Goal: Information Seeking & Learning: Learn about a topic

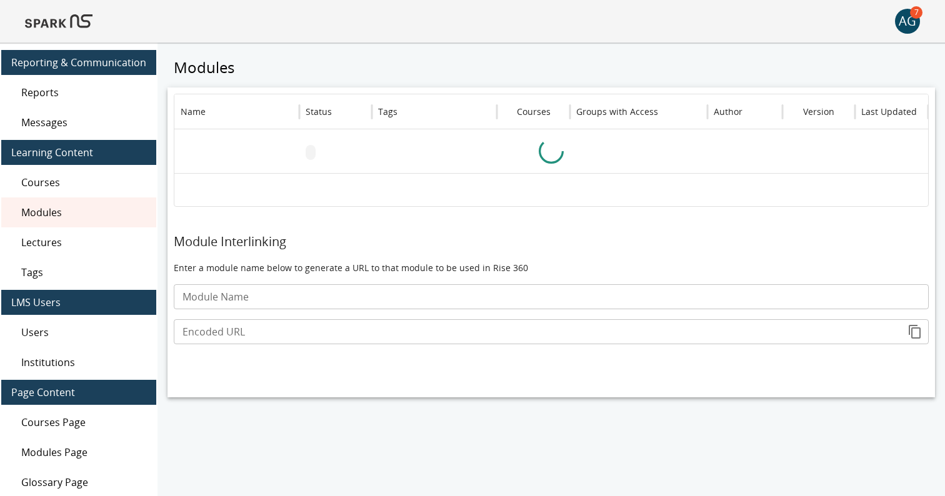
click at [82, 22] on img at bounding box center [58, 21] width 67 height 30
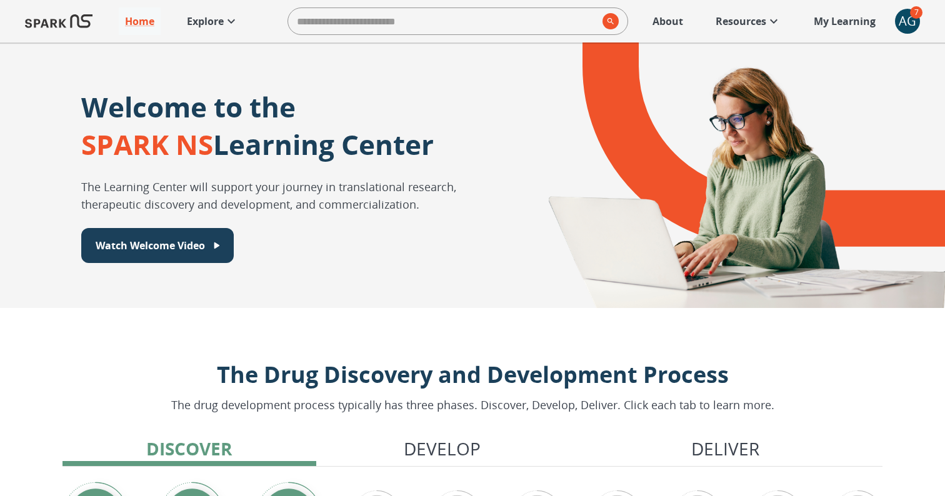
click at [219, 24] on p "Explore" at bounding box center [205, 21] width 37 height 15
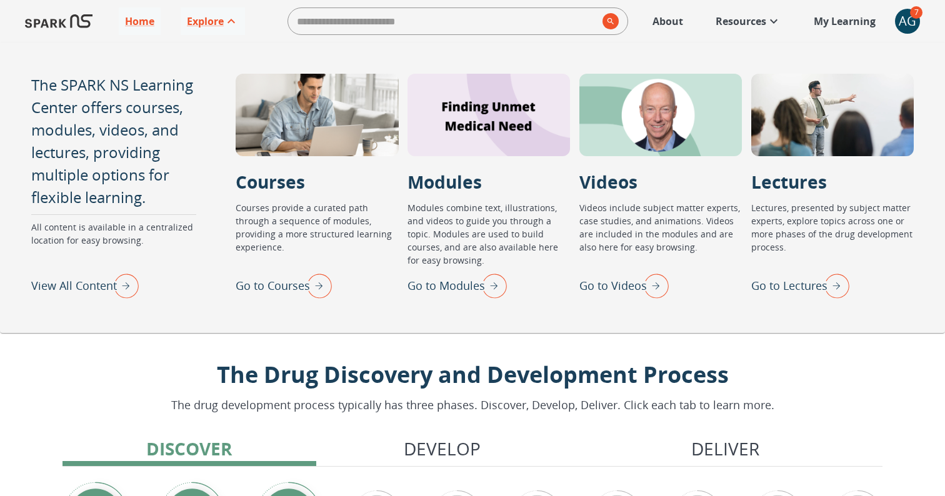
click at [74, 287] on p "View All Content" at bounding box center [74, 285] width 86 height 17
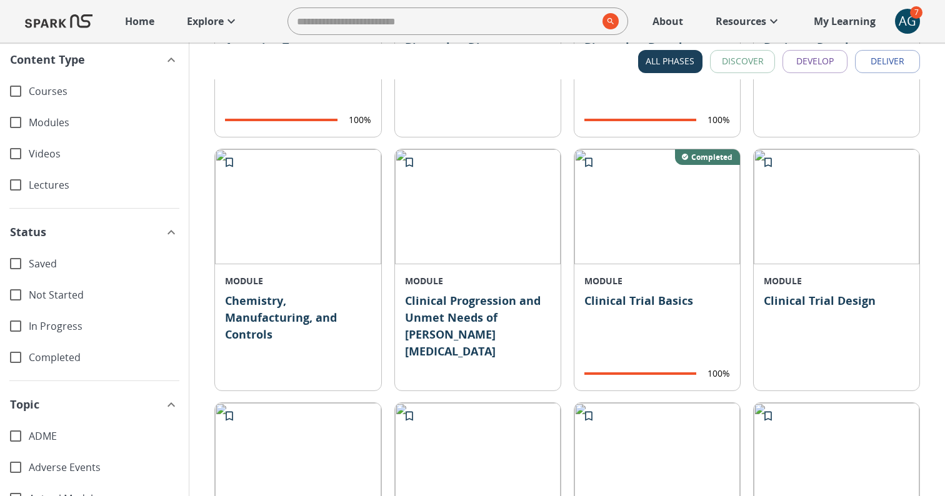
scroll to position [566, 0]
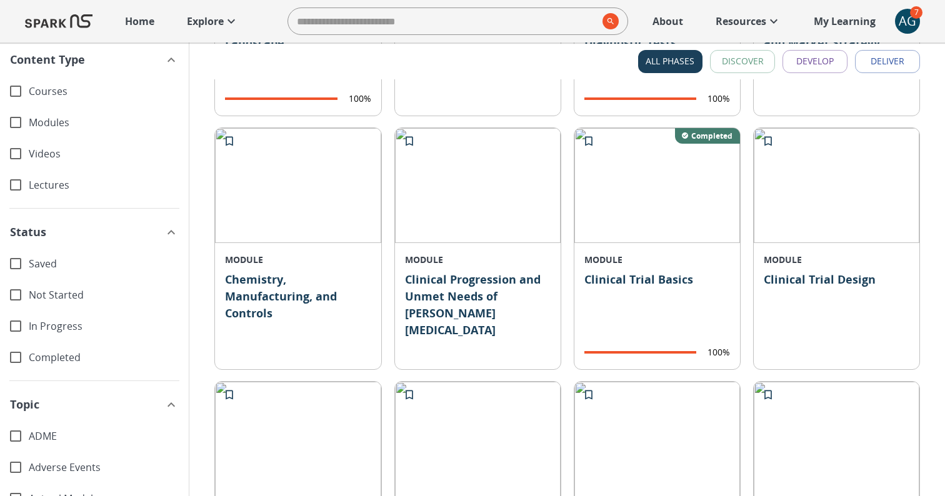
click at [49, 362] on span "Completed" at bounding box center [104, 358] width 150 height 14
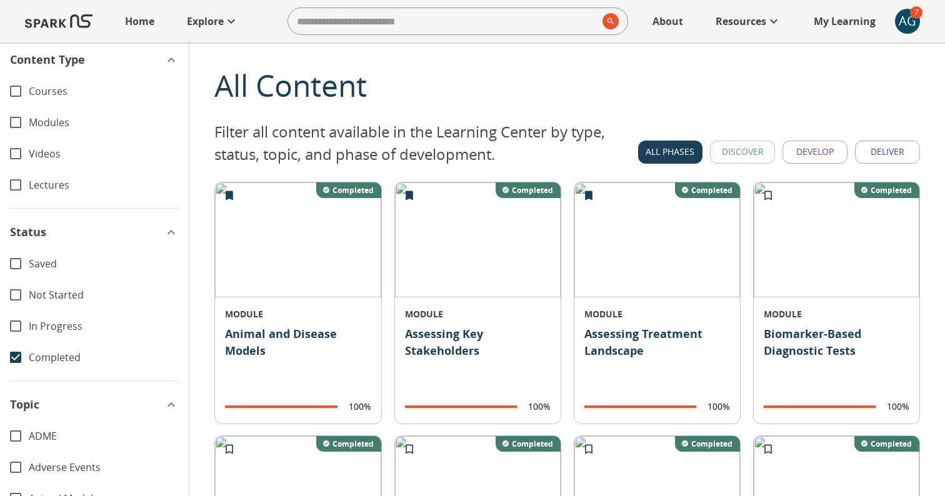
scroll to position [5, 0]
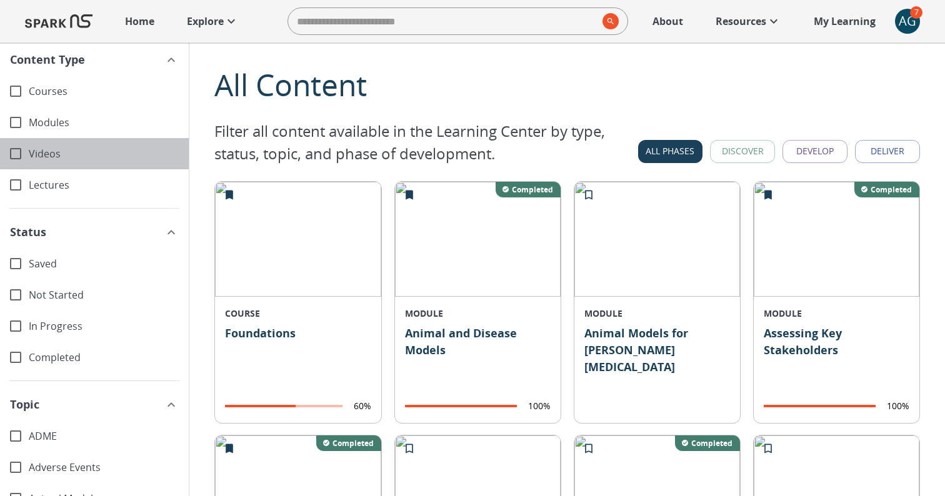
click at [40, 149] on span "Videos" at bounding box center [104, 154] width 150 height 14
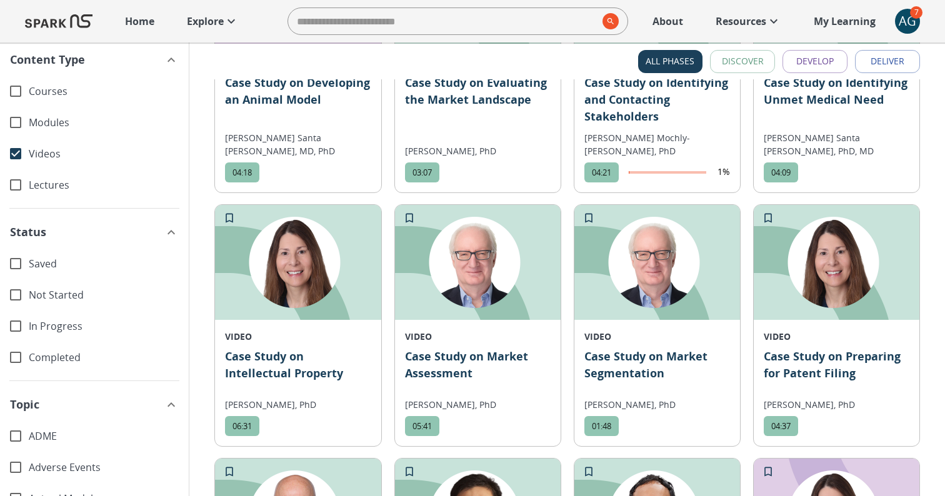
scroll to position [581, 0]
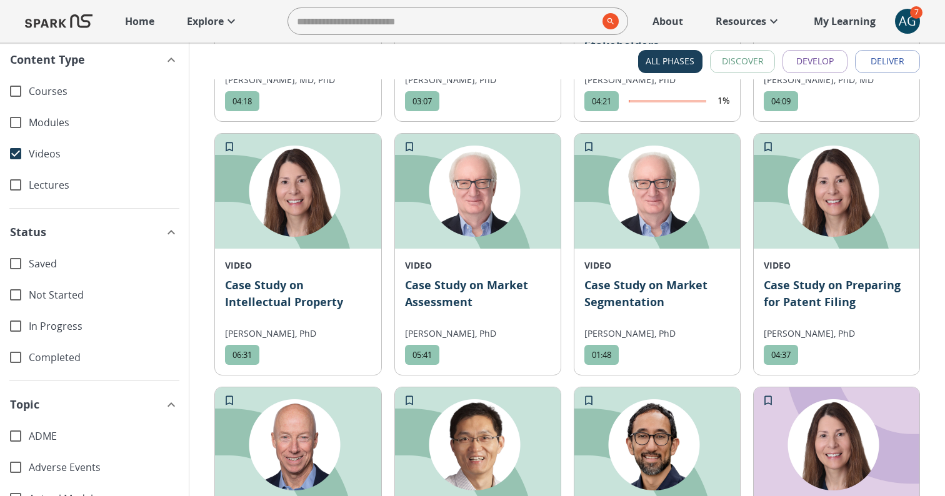
click at [627, 285] on p "Case Study on Market Segmentation" at bounding box center [657, 299] width 146 height 45
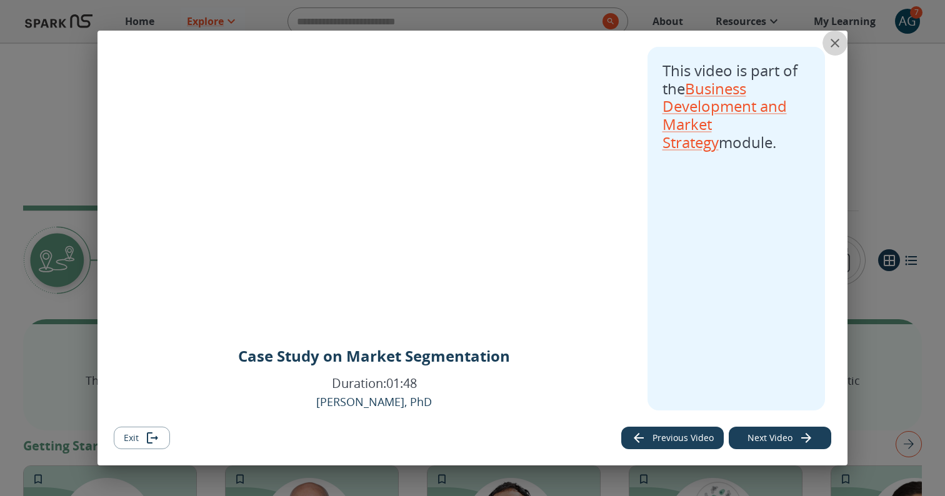
click at [835, 37] on icon "close" at bounding box center [834, 43] width 15 height 15
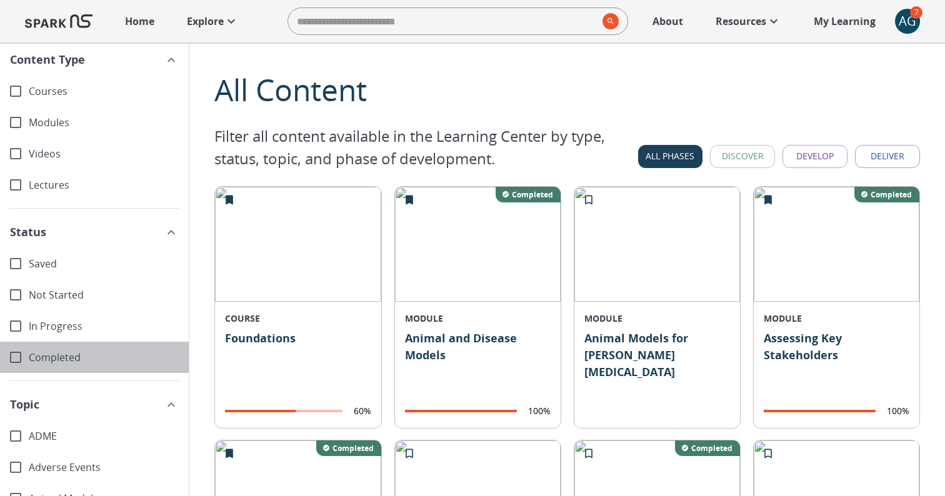
click at [66, 352] on span "Completed" at bounding box center [104, 358] width 150 height 14
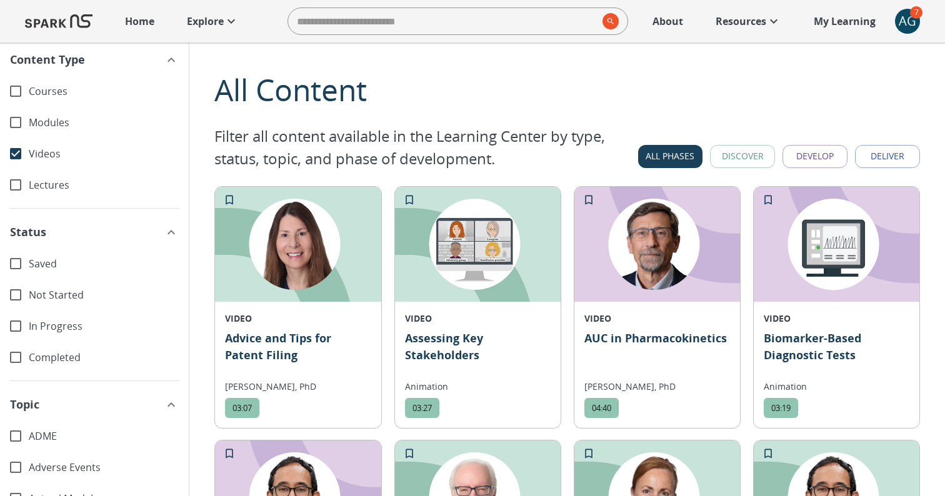
click at [302, 339] on p "Advice and Tips for Patent Filing" at bounding box center [298, 352] width 146 height 45
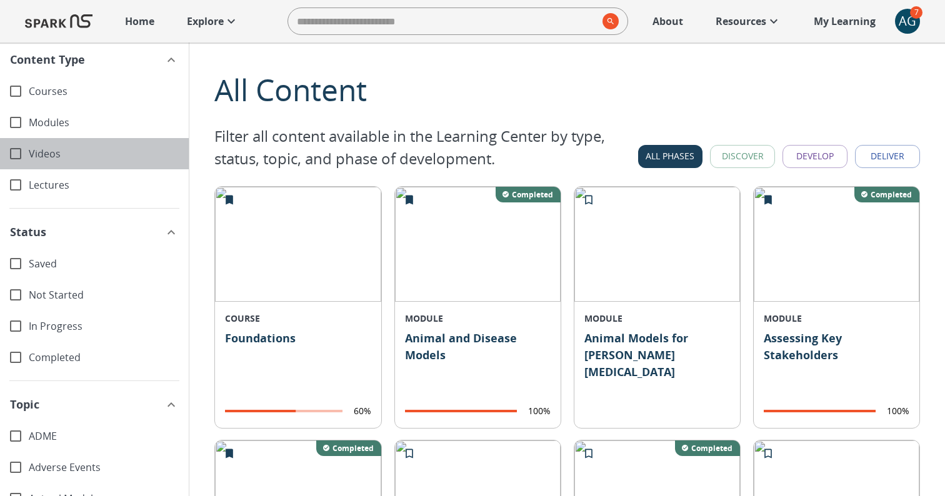
click at [41, 151] on span "Videos" at bounding box center [104, 154] width 150 height 14
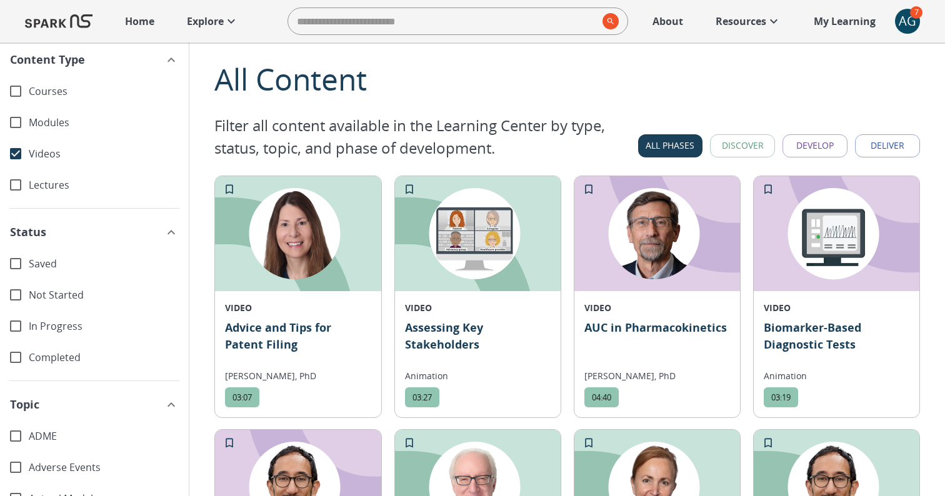
scroll to position [17, 0]
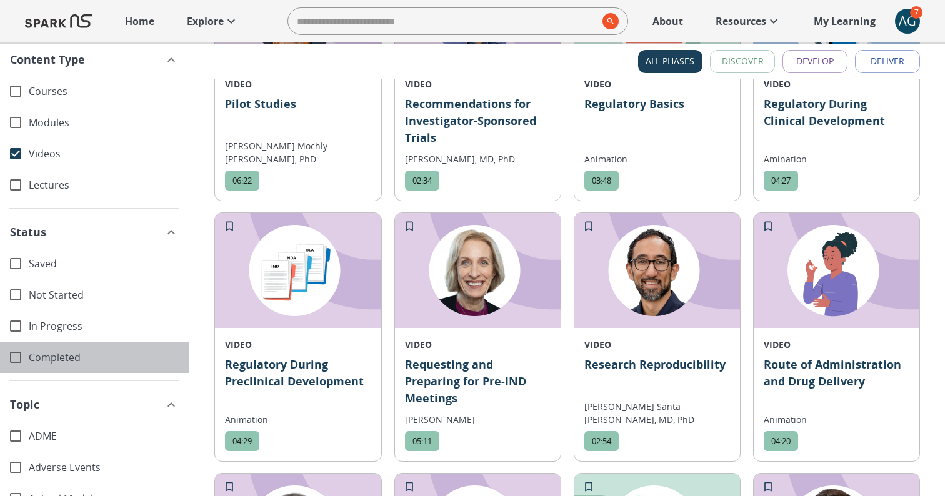
click at [51, 351] on span "Completed" at bounding box center [104, 358] width 150 height 14
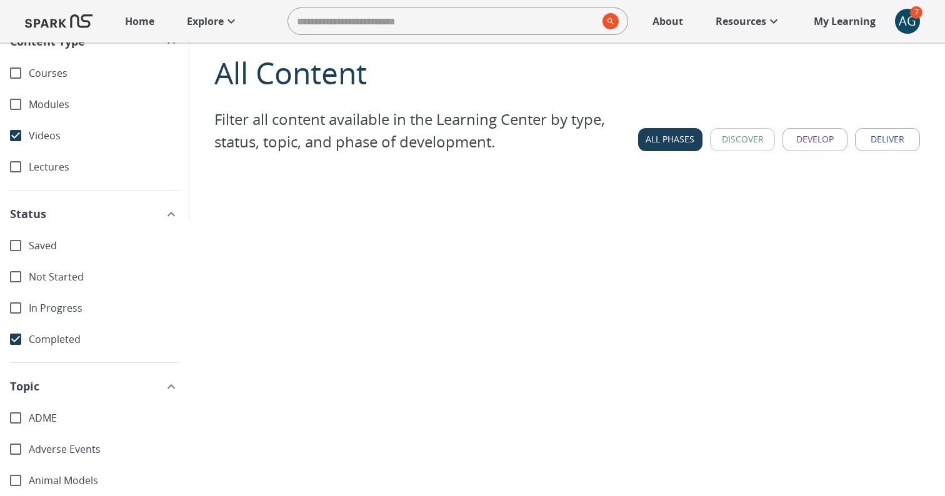
click at [44, 339] on span "Completed" at bounding box center [104, 339] width 150 height 14
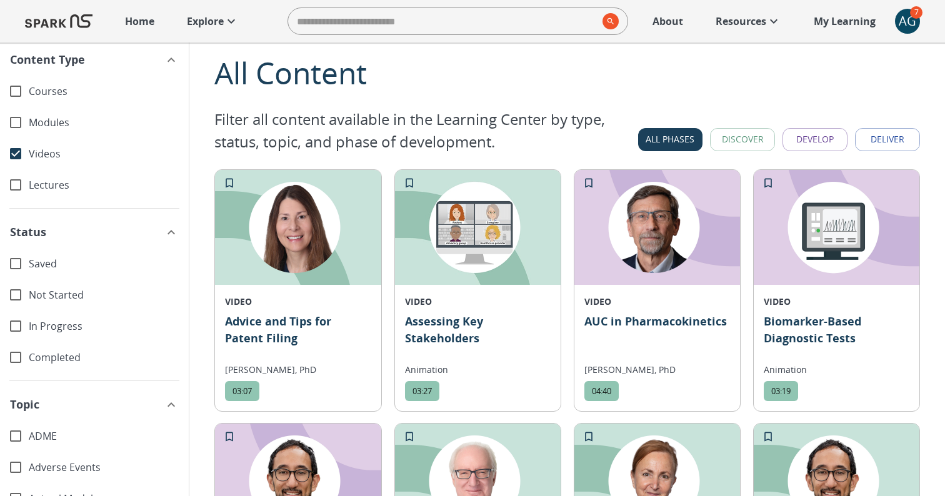
click at [267, 332] on p "Advice and Tips for Patent Filing" at bounding box center [298, 335] width 146 height 45
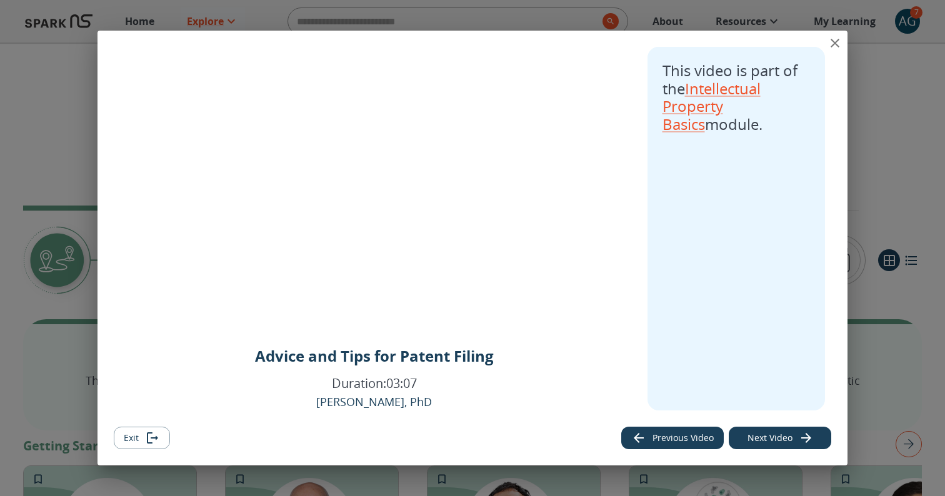
click at [834, 41] on icon "close" at bounding box center [834, 43] width 15 height 15
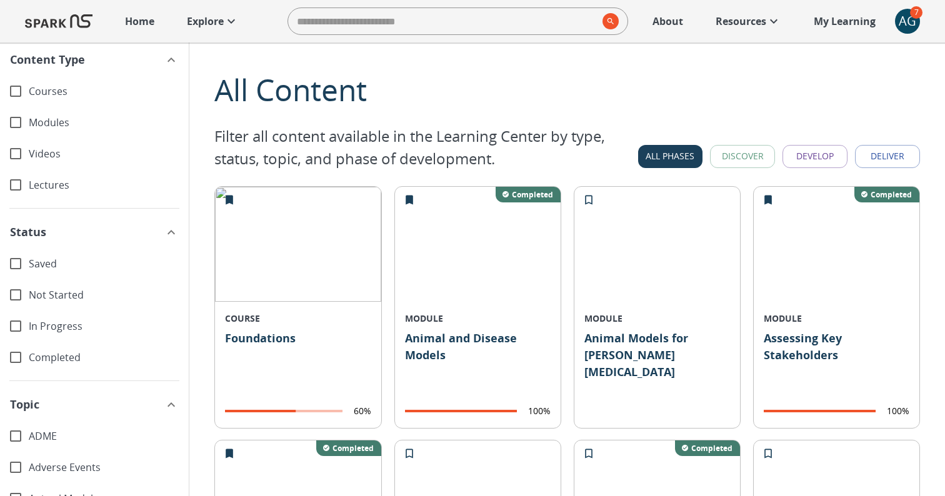
scroll to position [6, 0]
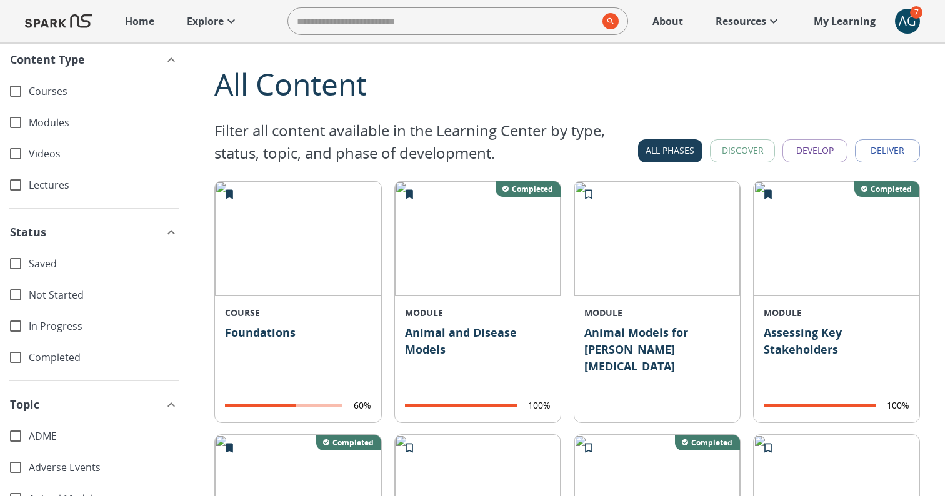
click at [462, 324] on p "Animal and Disease Models" at bounding box center [478, 357] width 146 height 66
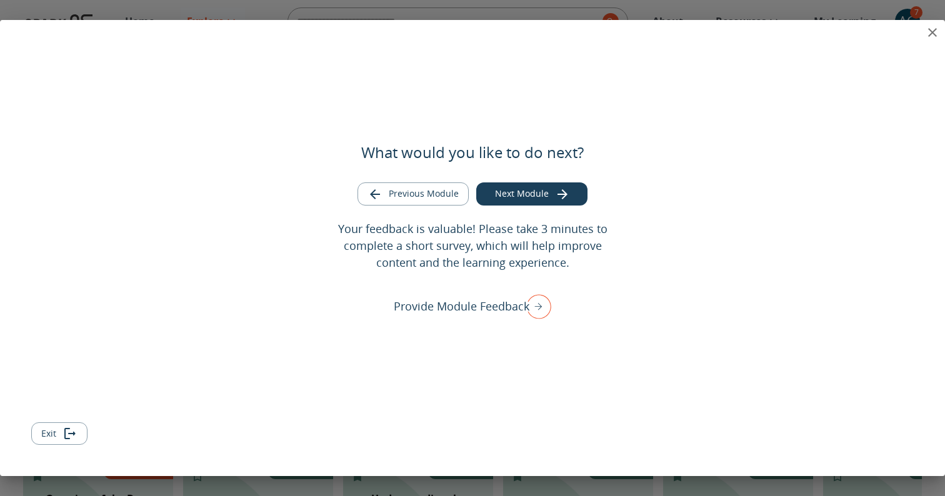
click at [932, 33] on icon "close" at bounding box center [932, 32] width 9 height 9
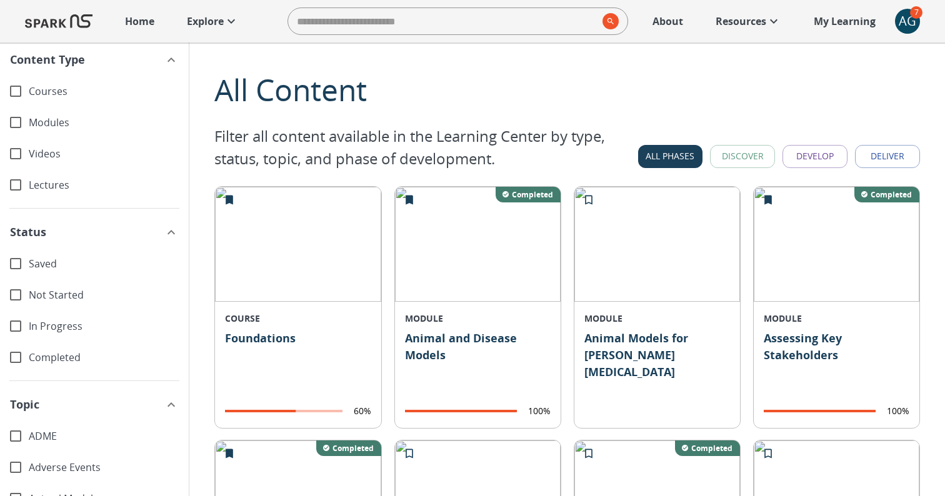
click at [248, 335] on p "Foundations" at bounding box center [298, 363] width 146 height 66
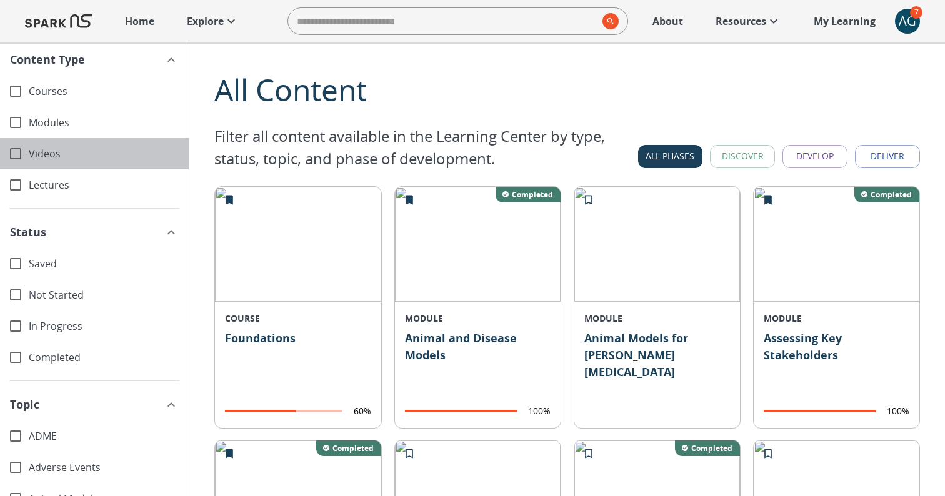
click at [36, 151] on span "Videos" at bounding box center [104, 154] width 150 height 14
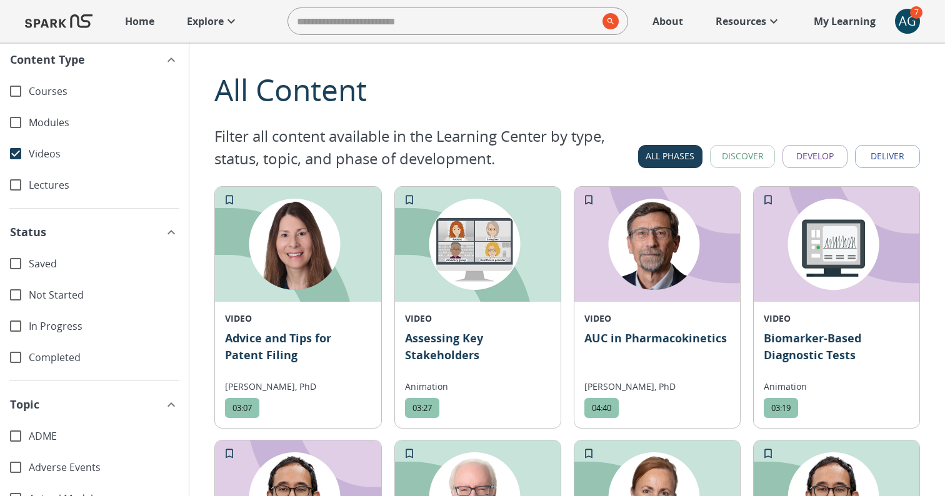
click at [221, 19] on p "Explore" at bounding box center [205, 21] width 37 height 15
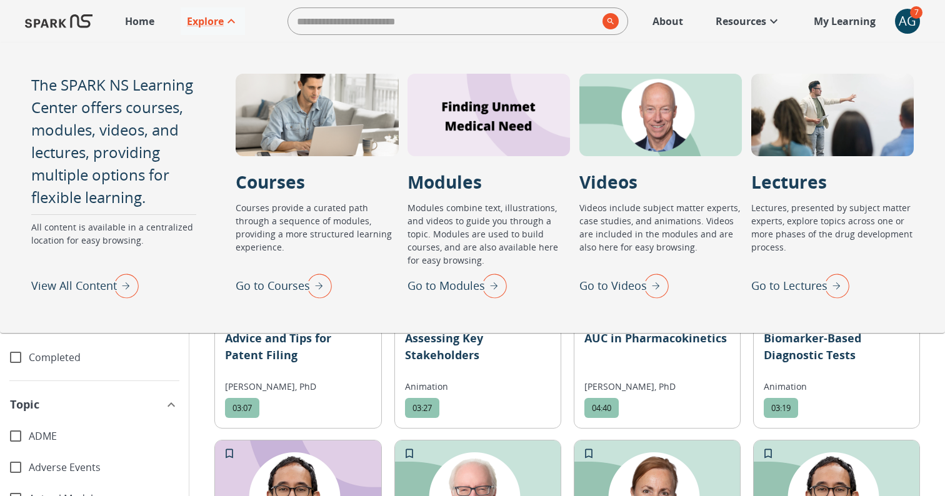
click at [608, 284] on p "Go to Videos" at bounding box center [612, 285] width 67 height 17
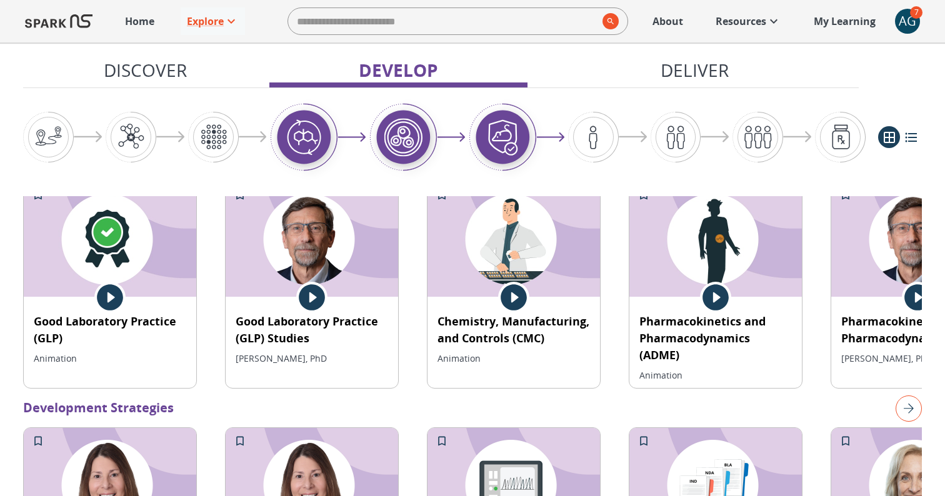
scroll to position [2220, 0]
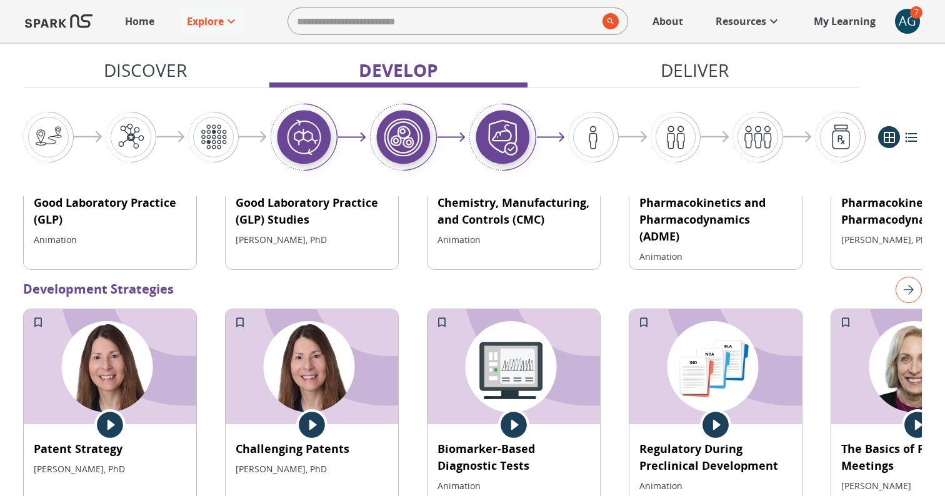
click at [834, 19] on p "My Learning" at bounding box center [845, 21] width 62 height 15
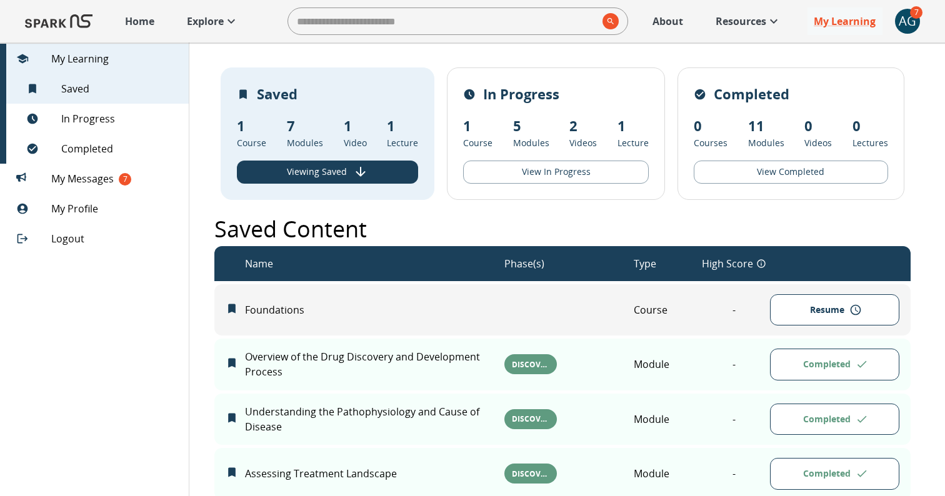
click at [204, 22] on p "Explore" at bounding box center [205, 21] width 37 height 15
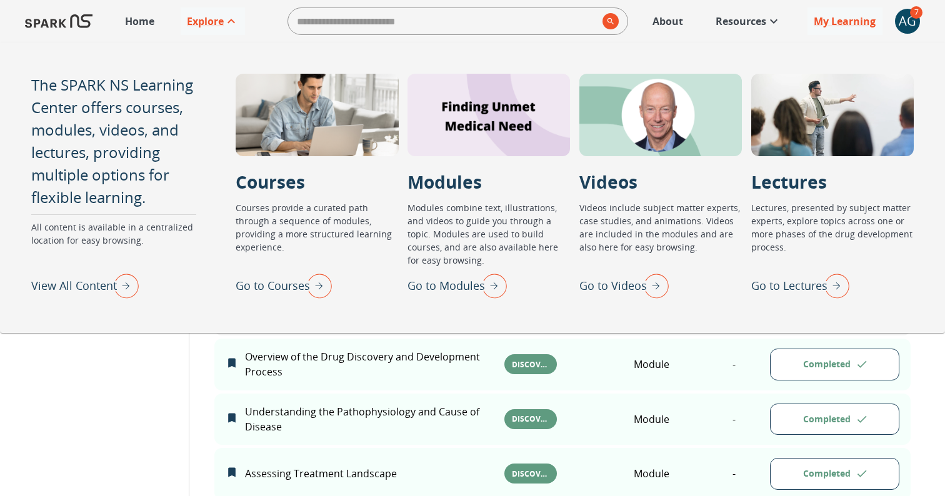
click at [599, 277] on p "Go to Videos" at bounding box center [612, 285] width 67 height 17
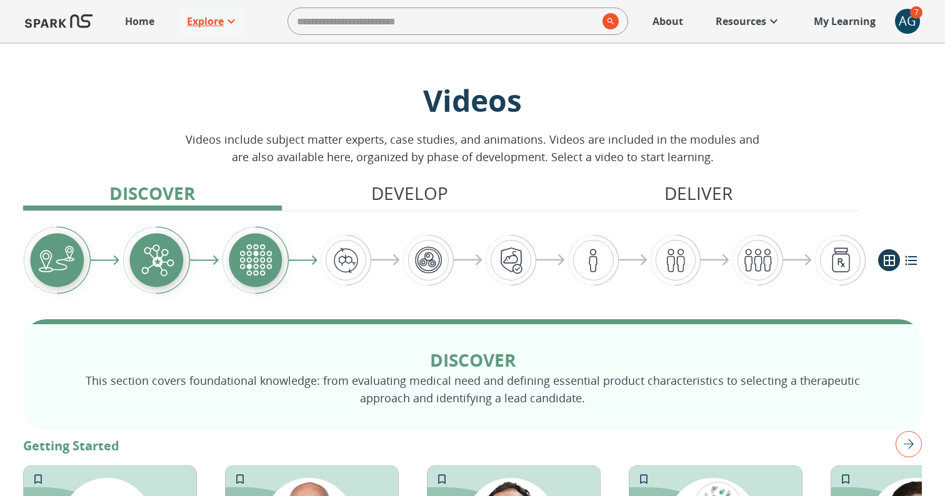
click at [205, 18] on p "Explore" at bounding box center [205, 21] width 37 height 15
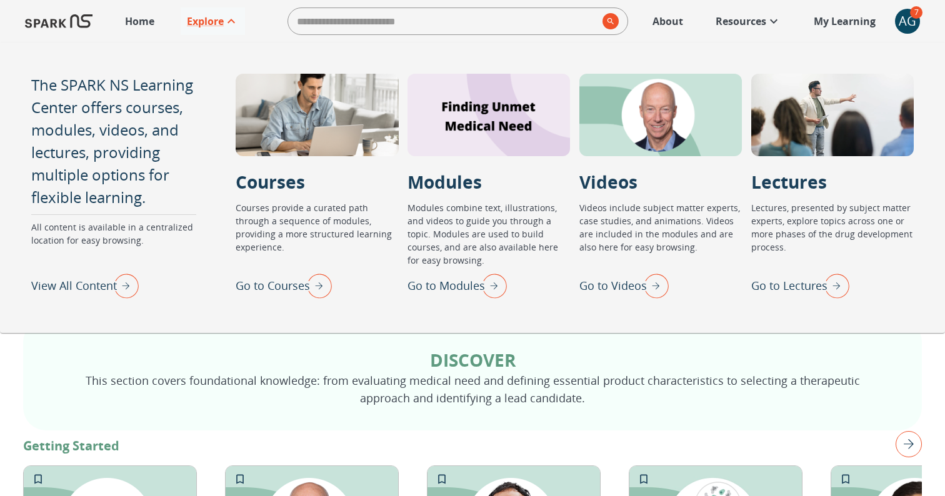
click at [68, 276] on div "View All Content" at bounding box center [84, 285] width 107 height 32
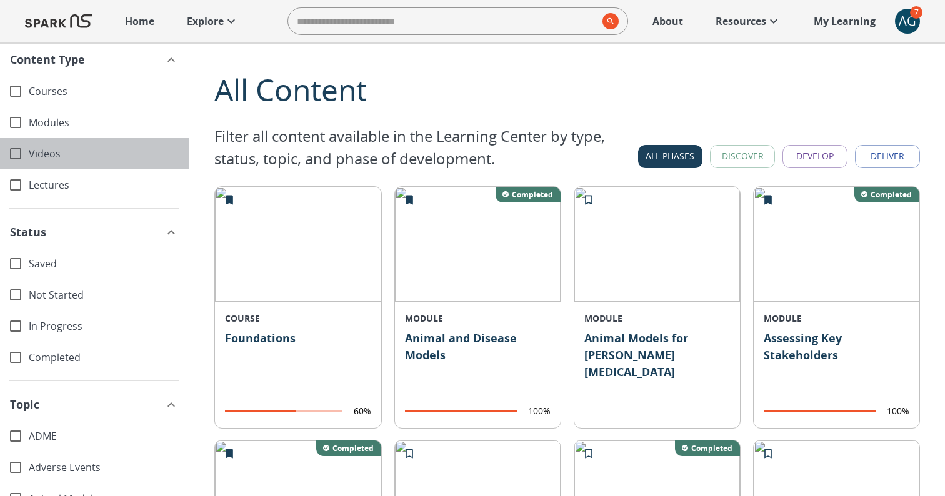
click at [42, 150] on span "Videos" at bounding box center [104, 154] width 150 height 14
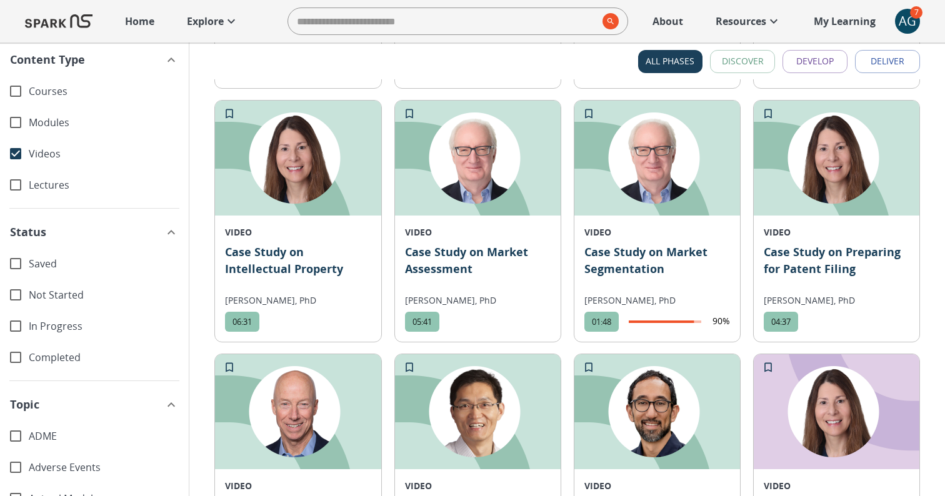
scroll to position [641, 0]
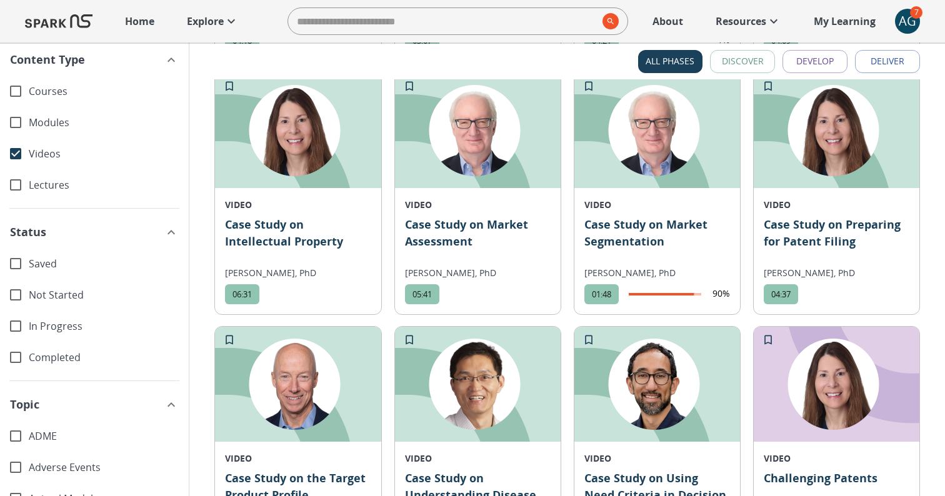
click at [626, 224] on p "Case Study on Market Segmentation" at bounding box center [657, 238] width 146 height 45
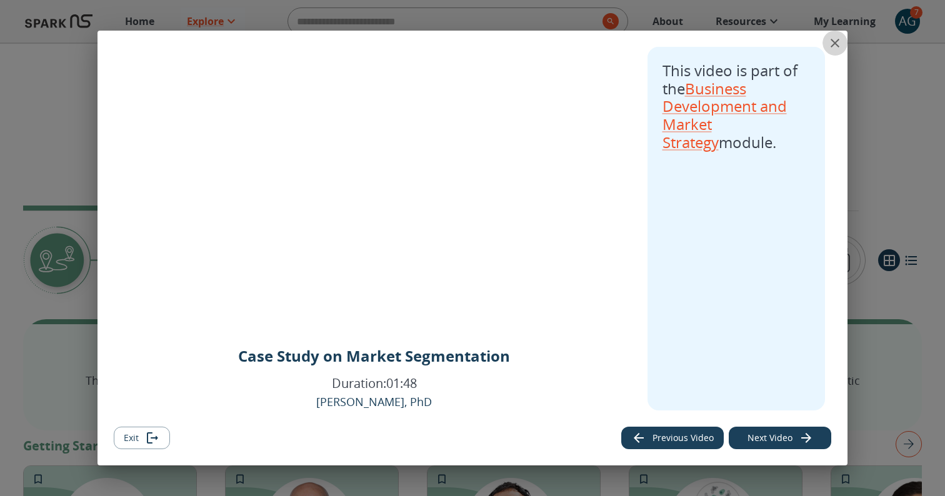
click at [837, 36] on icon "close" at bounding box center [834, 43] width 15 height 15
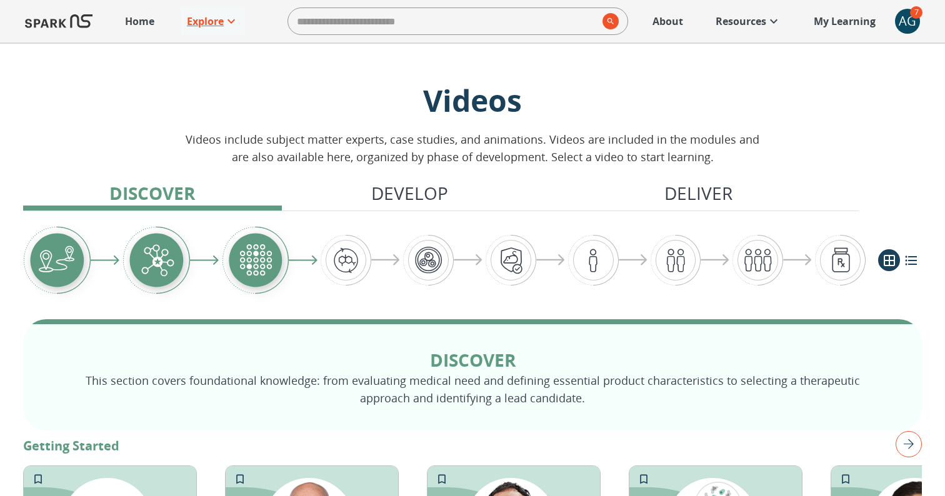
click at [207, 20] on p "Explore" at bounding box center [205, 21] width 37 height 15
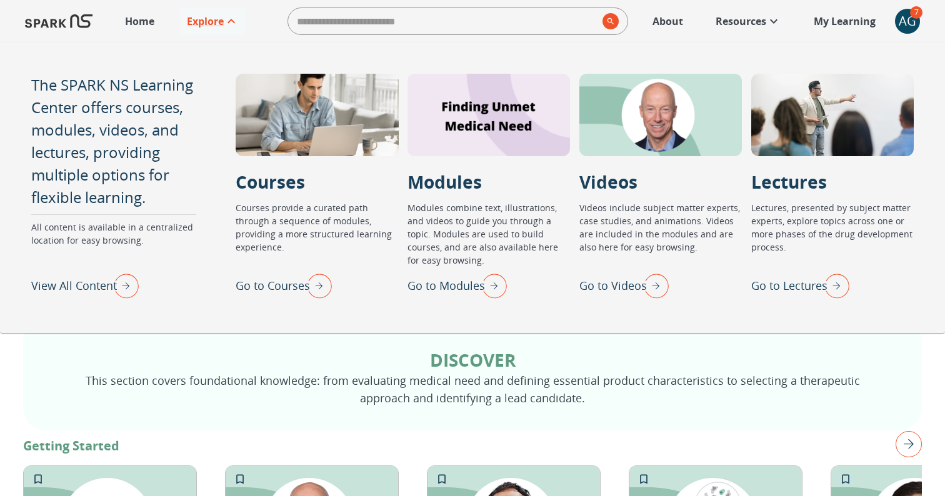
click at [77, 283] on p "View All Content" at bounding box center [74, 285] width 86 height 17
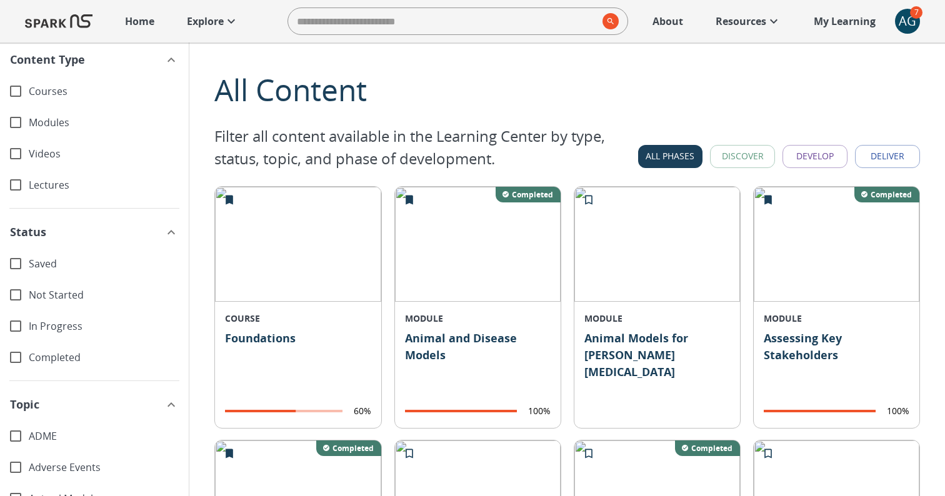
click at [37, 154] on span "Videos" at bounding box center [104, 154] width 150 height 14
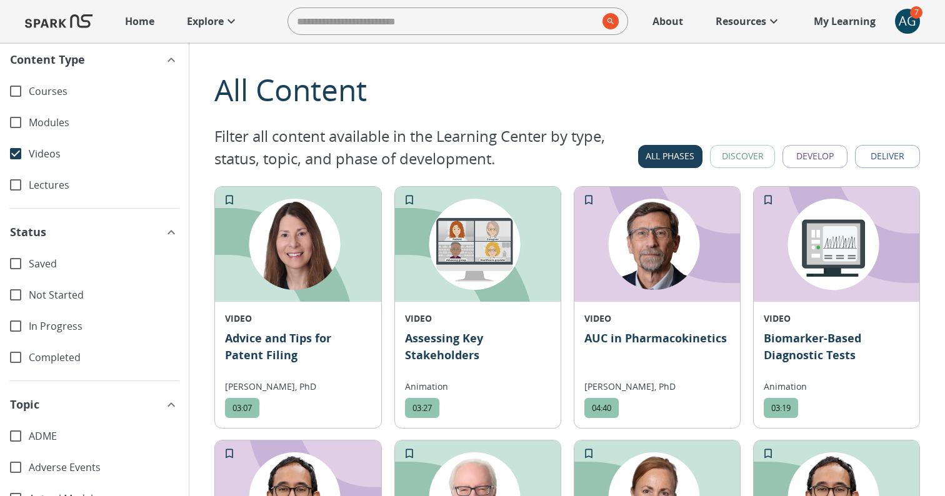
click at [38, 360] on span "Completed" at bounding box center [104, 358] width 150 height 14
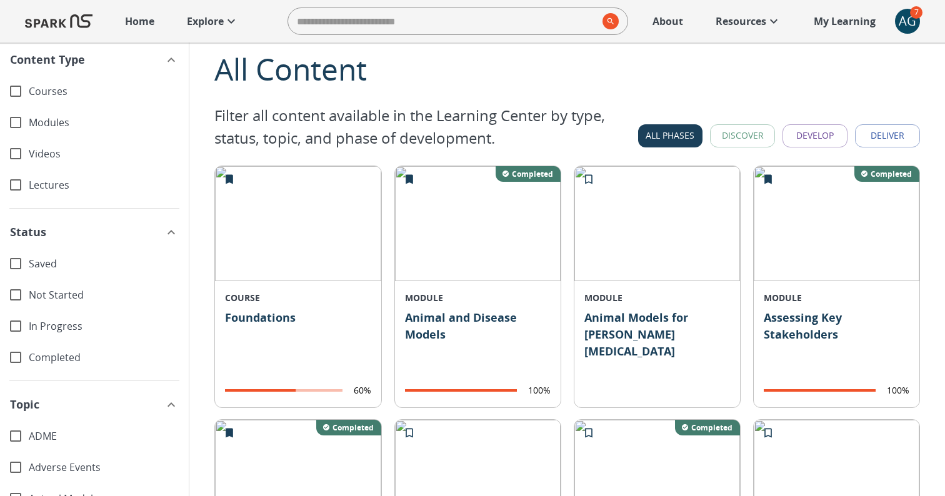
scroll to position [15, 0]
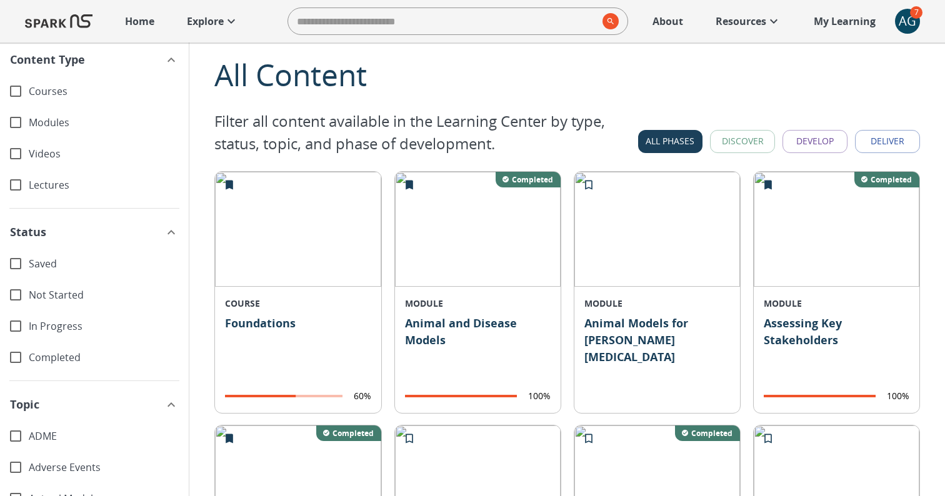
click at [436, 316] on p "Animal and Disease Models" at bounding box center [478, 348] width 146 height 66
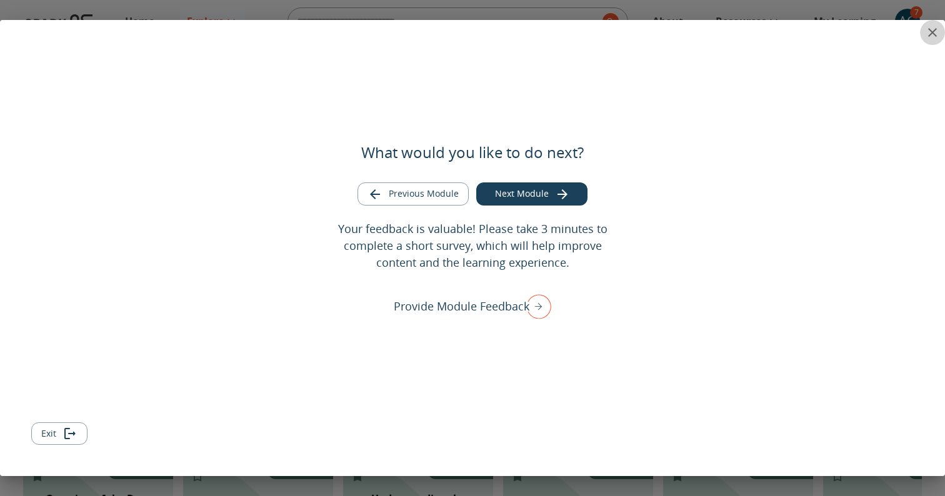
click at [929, 37] on icon "close" at bounding box center [932, 32] width 15 height 15
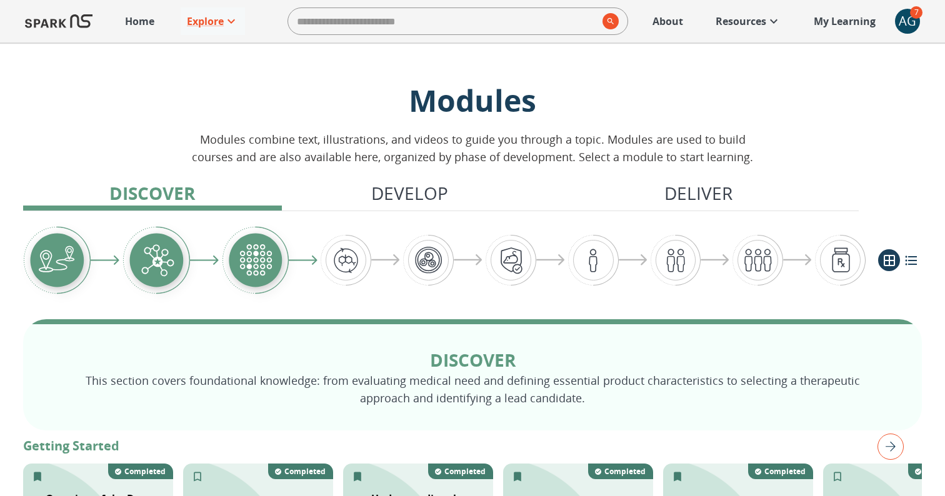
click at [141, 101] on div "Modules Modules combine text, illustrations, and videos to guide you through a …" at bounding box center [472, 123] width 899 height 86
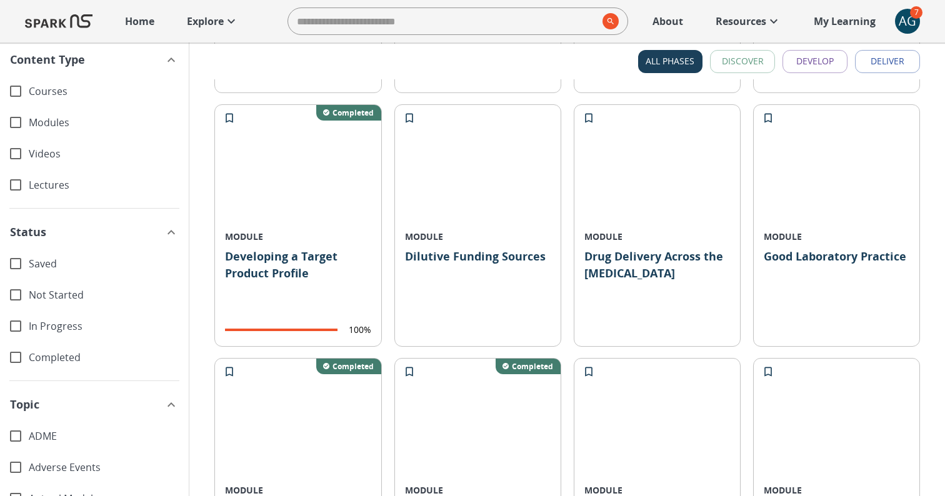
scroll to position [1104, 0]
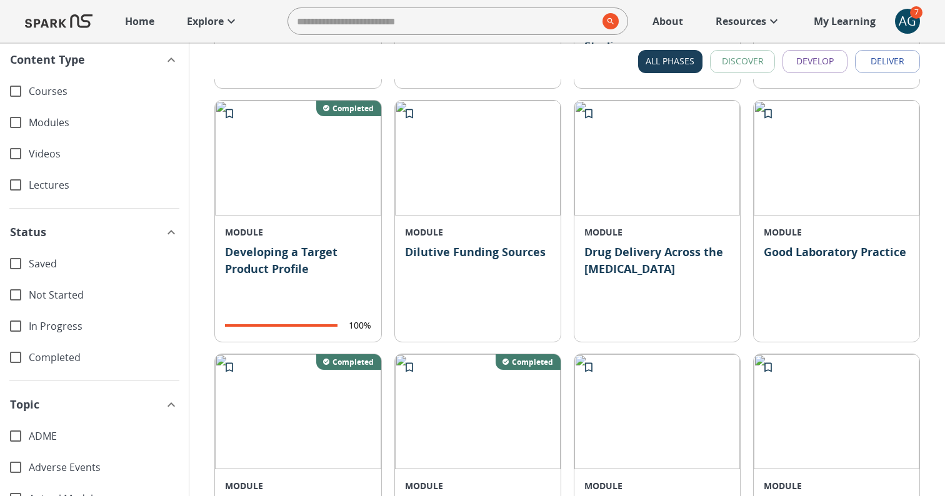
click at [431, 246] on p "Dilutive Funding Sources" at bounding box center [478, 283] width 146 height 78
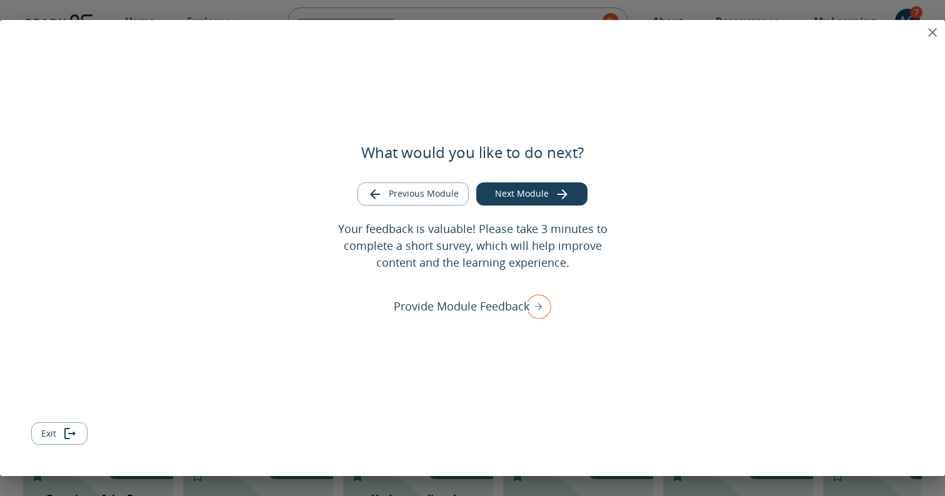
click at [936, 32] on icon "close" at bounding box center [932, 32] width 15 height 15
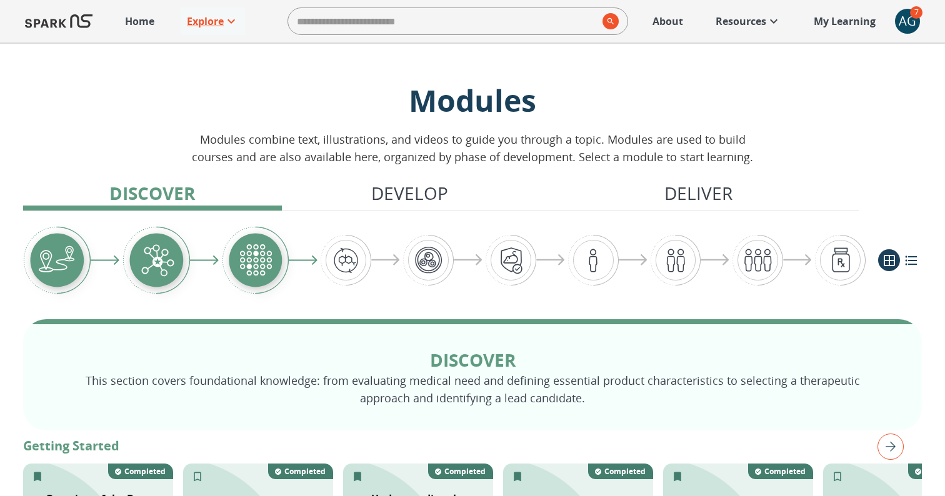
click at [203, 26] on p "Explore" at bounding box center [205, 21] width 37 height 15
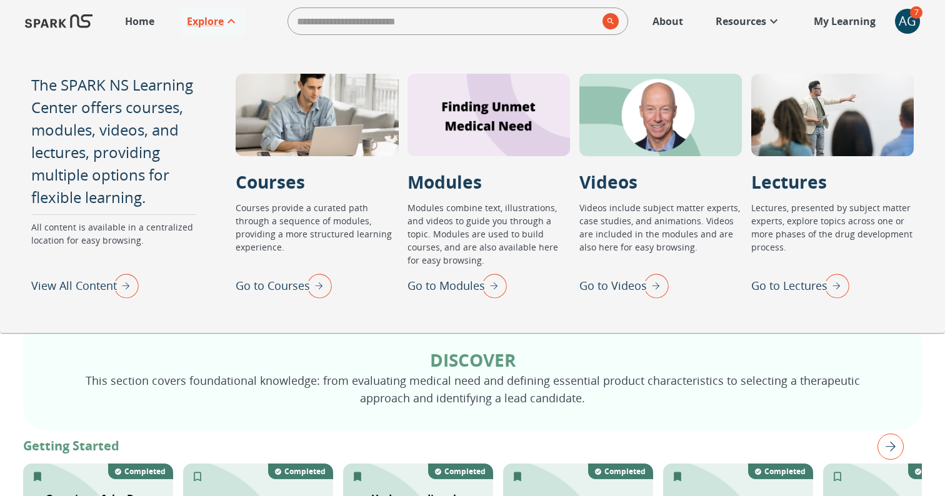
click at [93, 284] on p "View All Content" at bounding box center [74, 285] width 86 height 17
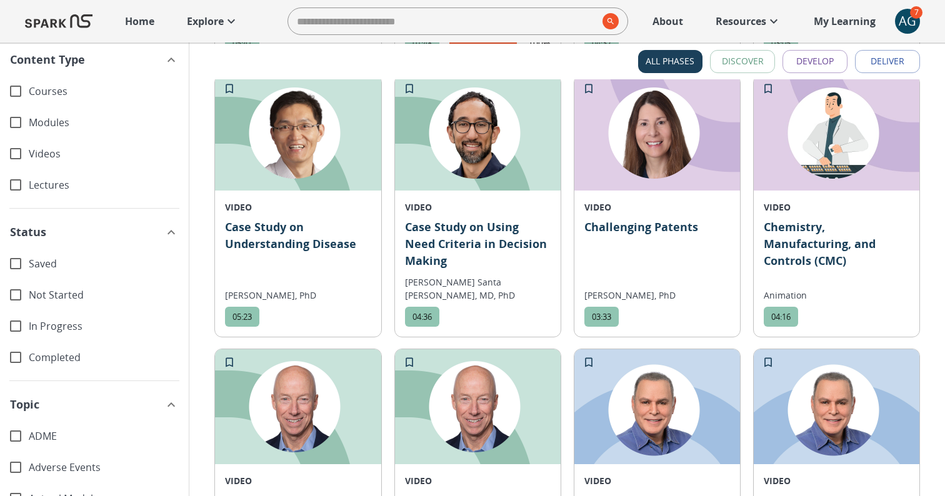
scroll to position [3817, 0]
